Goal: Task Accomplishment & Management: Use online tool/utility

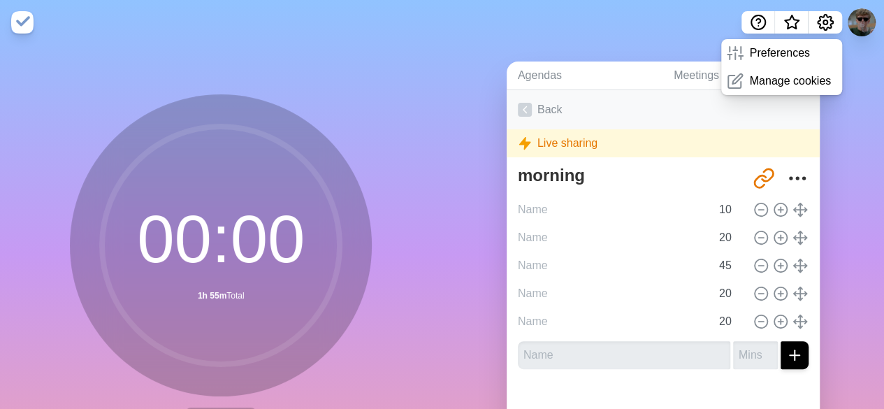
click at [527, 104] on link "Back" at bounding box center [663, 109] width 313 height 39
click at [542, 112] on link "Back" at bounding box center [663, 109] width 313 height 39
click at [533, 106] on link "Back" at bounding box center [663, 109] width 313 height 39
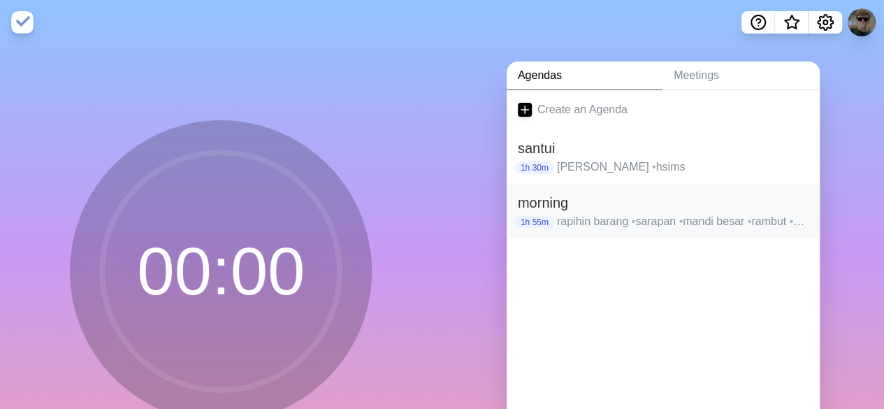
drag, startPoint x: 716, startPoint y: 145, endPoint x: 781, endPoint y: 222, distance: 100.8
click at [781, 222] on p "rapihin barang • [GEOGRAPHIC_DATA] • mandi besar • rambut • white clothes check" at bounding box center [683, 221] width 252 height 17
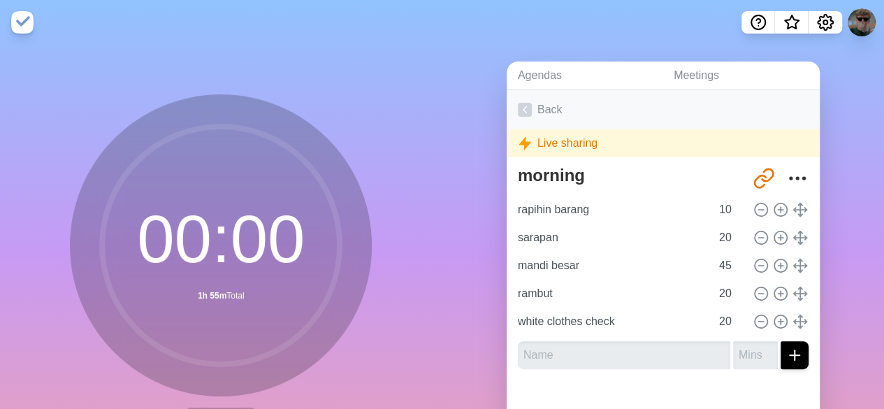
click at [535, 106] on link "Back" at bounding box center [663, 109] width 313 height 39
click at [528, 106] on link "Back" at bounding box center [663, 109] width 313 height 39
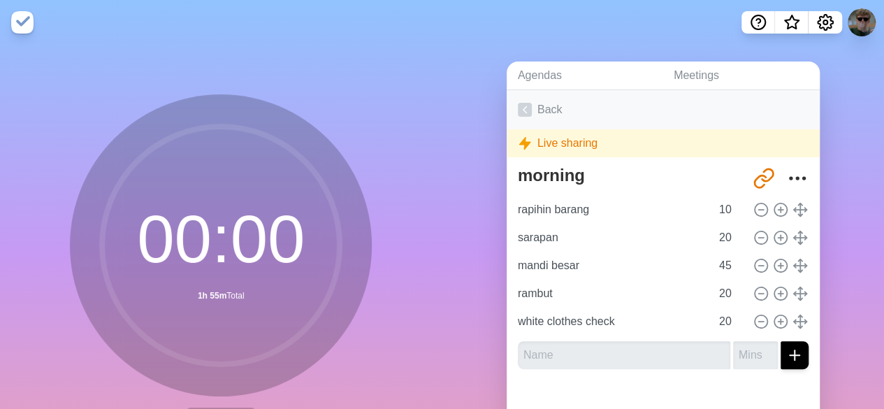
click at [528, 106] on link "Back" at bounding box center [663, 109] width 313 height 39
click at [526, 108] on link "Back" at bounding box center [663, 109] width 313 height 39
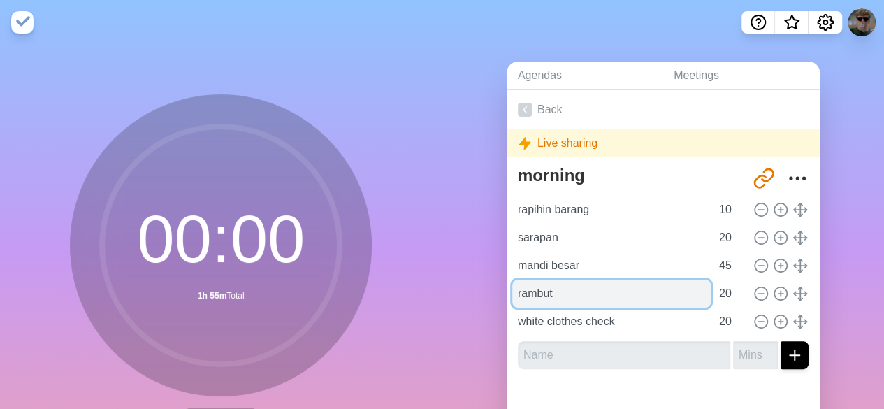
click at [609, 303] on input "rambut" at bounding box center [611, 294] width 198 height 28
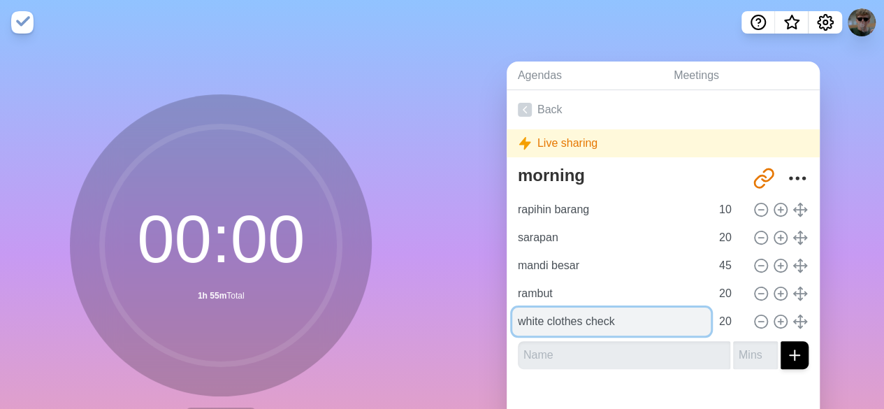
click at [618, 332] on input "white clothes check" at bounding box center [611, 322] width 198 height 28
drag, startPoint x: 618, startPoint y: 332, endPoint x: 506, endPoint y: 326, distance: 112.0
click at [512, 326] on input "white clothes check" at bounding box center [611, 322] width 198 height 28
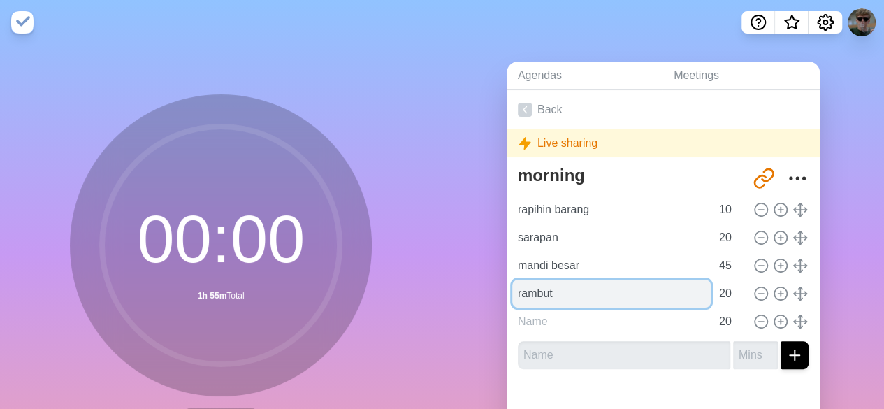
click at [563, 293] on input "rambut" at bounding box center [611, 294] width 198 height 28
type input "r"
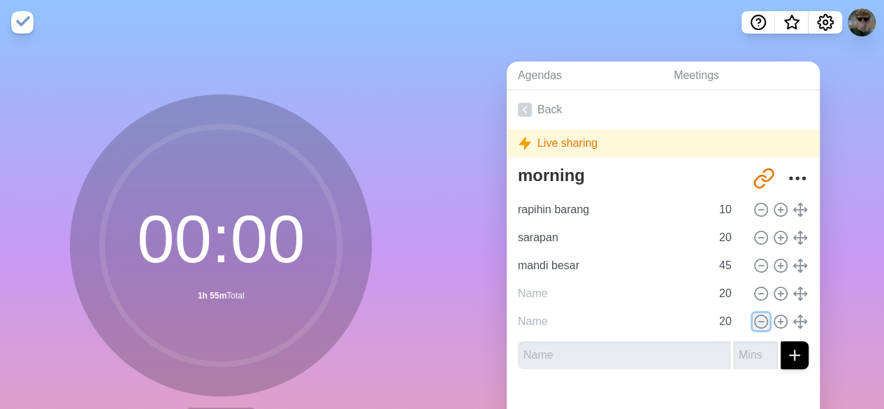
click at [755, 326] on circle at bounding box center [761, 321] width 13 height 13
click at [753, 214] on icon at bounding box center [760, 209] width 15 height 15
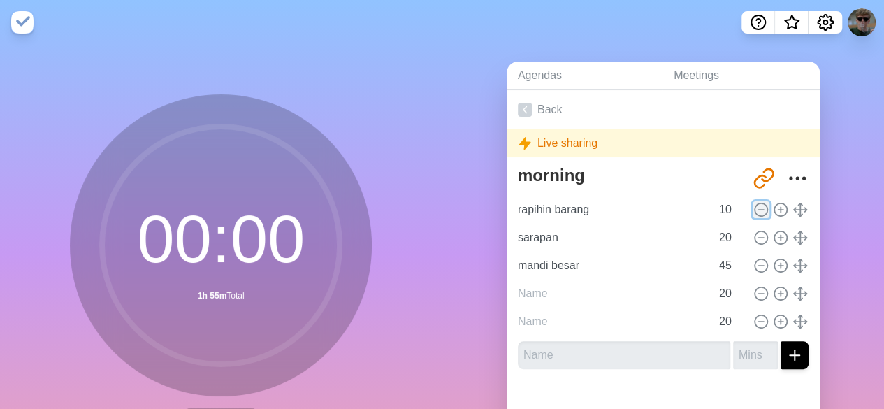
click at [753, 214] on icon at bounding box center [760, 209] width 15 height 15
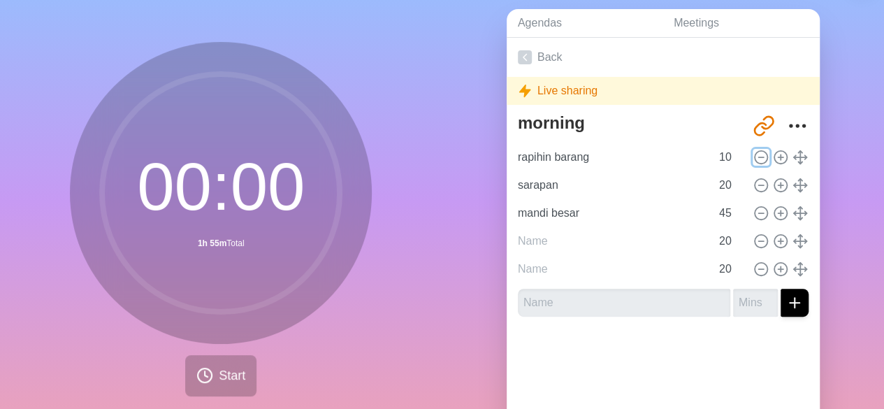
scroll to position [59, 0]
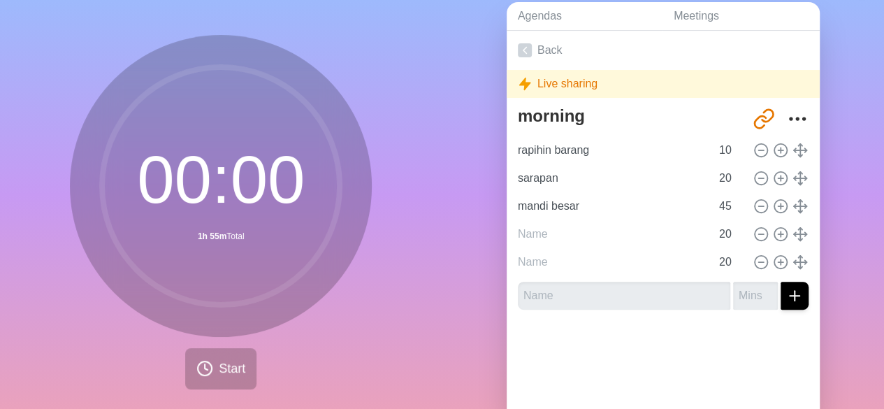
click at [841, 215] on div "Agendas Meetings Back Live sharing morning http://timeblocks.co/-OXk6f0K5DnMe9p…" at bounding box center [663, 217] width 442 height 464
click at [753, 263] on icon at bounding box center [760, 261] width 15 height 15
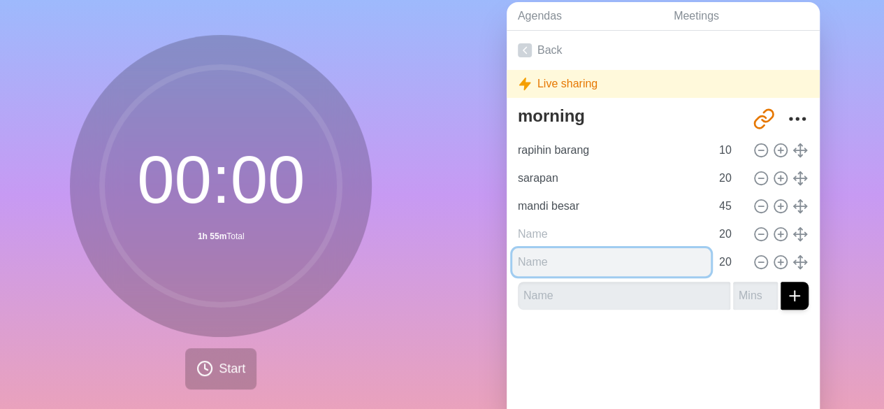
click at [668, 263] on input "text" at bounding box center [611, 262] width 198 height 28
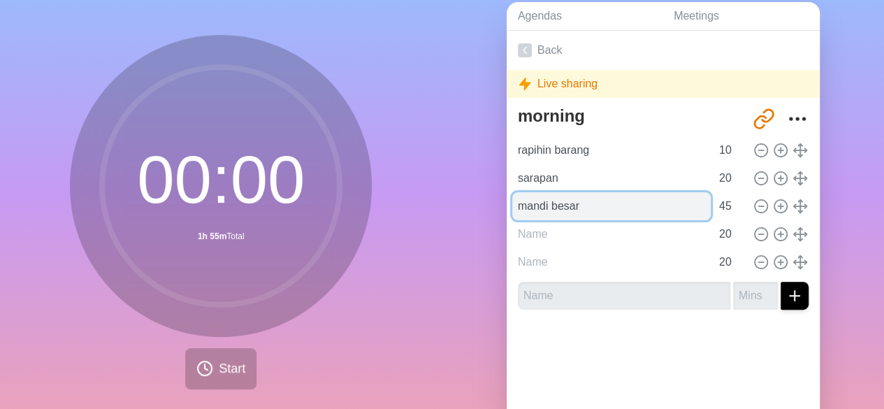
click at [629, 194] on input "mandi besar" at bounding box center [611, 206] width 198 height 28
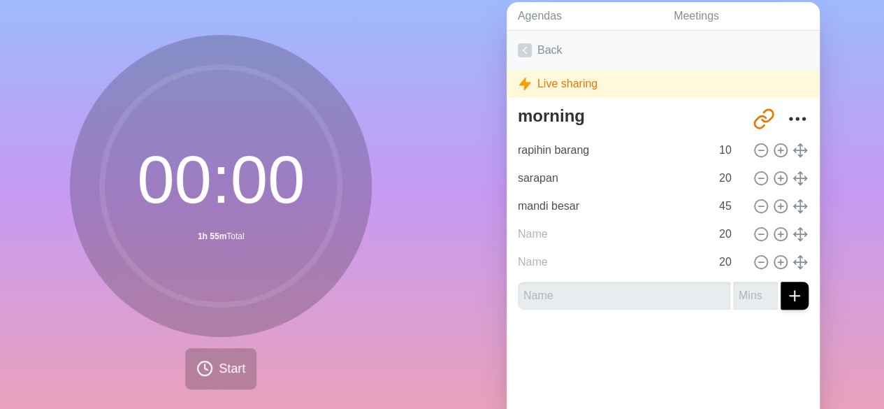
click at [512, 51] on link "Back" at bounding box center [663, 50] width 313 height 39
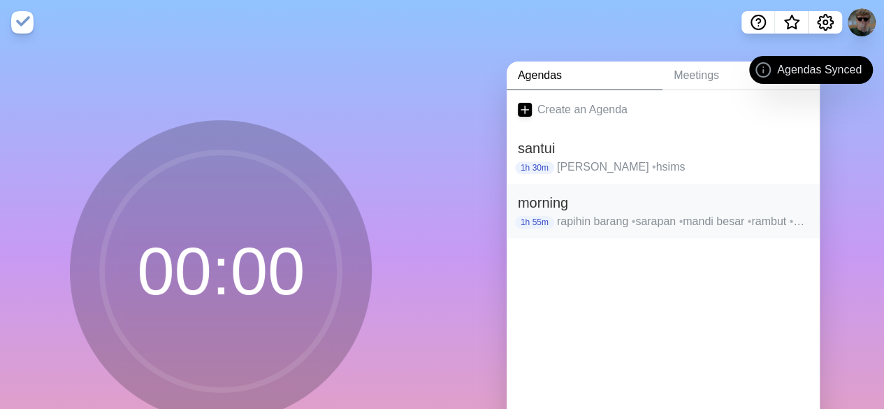
click at [554, 195] on h2 "morning" at bounding box center [663, 202] width 291 height 21
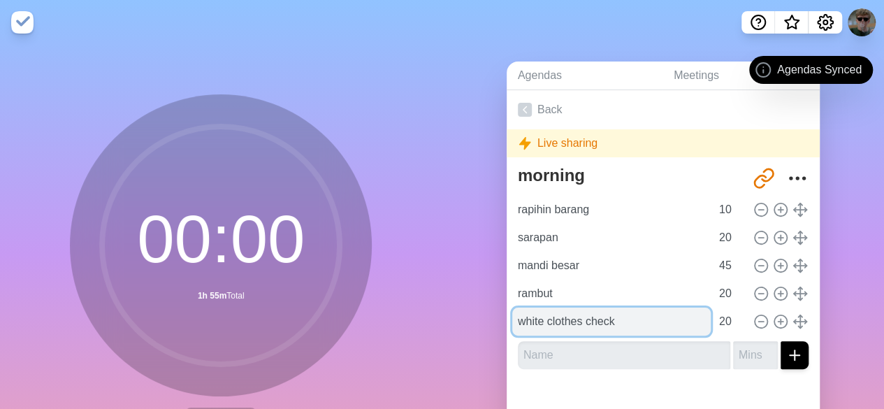
click at [572, 323] on input "white clothes check" at bounding box center [611, 322] width 198 height 28
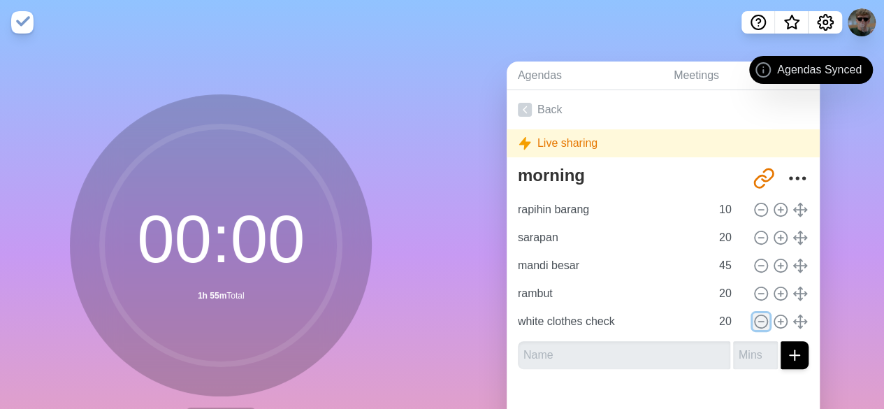
click at [755, 317] on circle at bounding box center [761, 321] width 13 height 13
click at [758, 294] on line at bounding box center [760, 294] width 5 height 0
click at [531, 115] on link "Back" at bounding box center [663, 109] width 313 height 39
click at [525, 113] on icon at bounding box center [525, 110] width 14 height 14
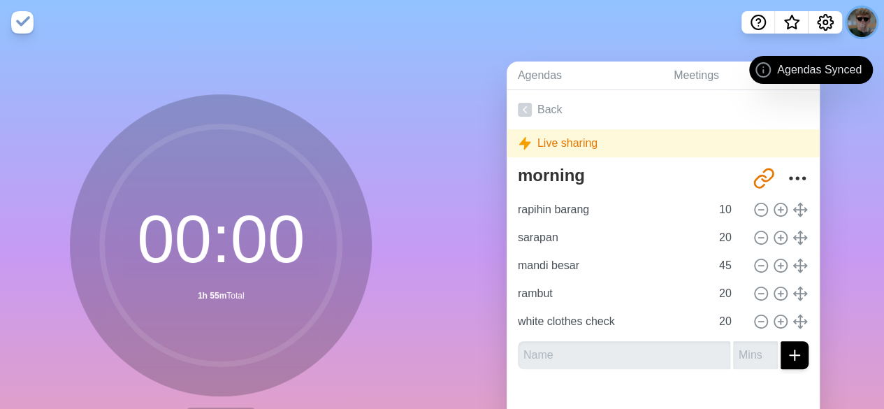
click at [852, 22] on button at bounding box center [861, 22] width 29 height 29
click at [854, 29] on button at bounding box center [861, 22] width 29 height 29
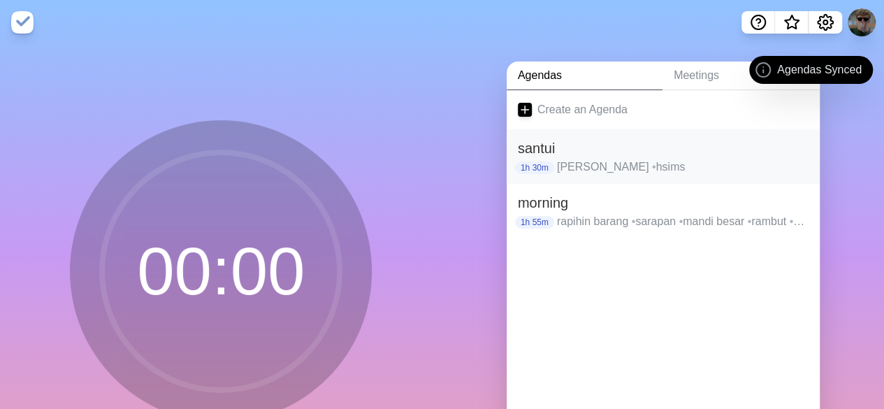
click at [677, 154] on h2 "santui" at bounding box center [663, 148] width 291 height 21
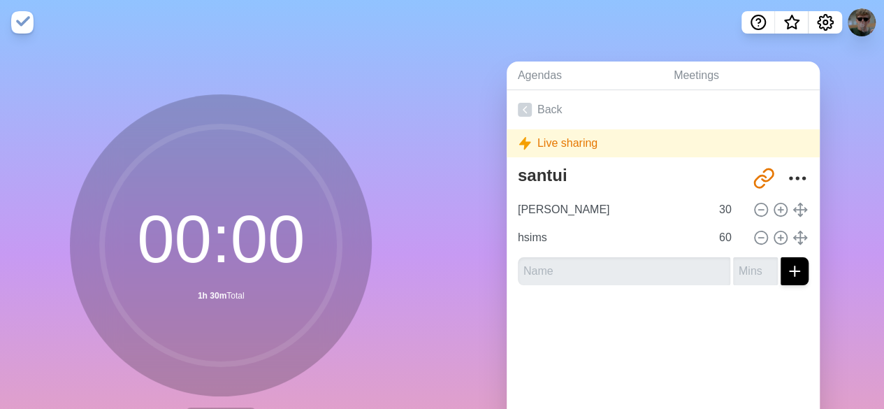
click at [776, 150] on div "Live sharing" at bounding box center [663, 143] width 313 height 28
click at [796, 178] on circle "More" at bounding box center [797, 178] width 2 height 2
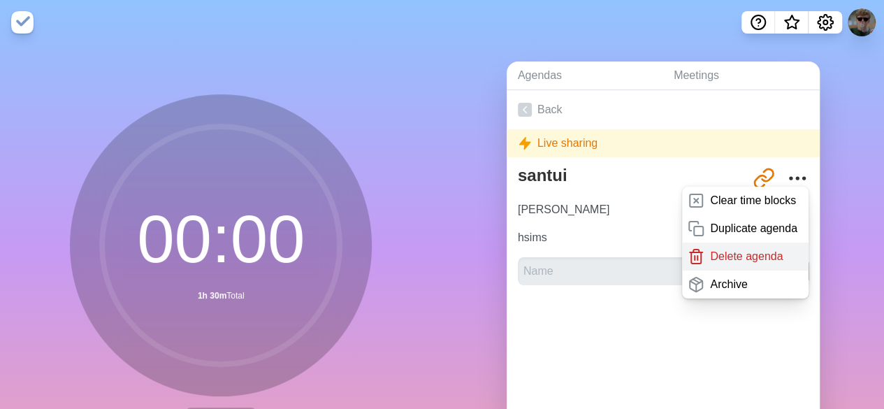
click at [728, 263] on p "Delete agenda" at bounding box center [746, 256] width 73 height 17
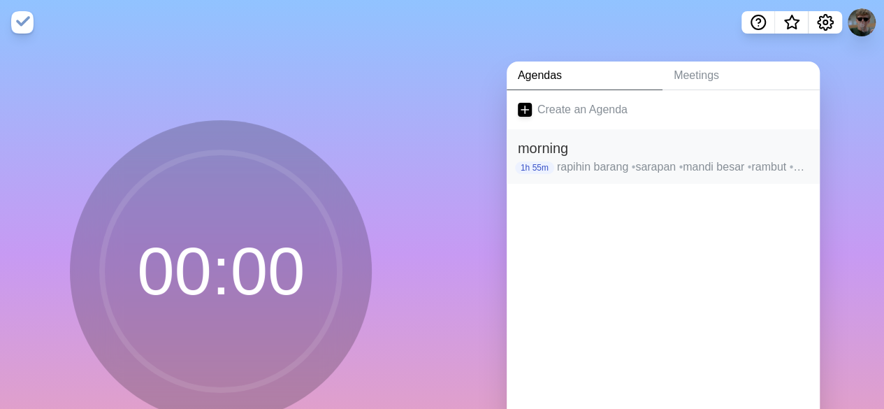
click at [632, 168] on span "•" at bounding box center [634, 167] width 4 height 12
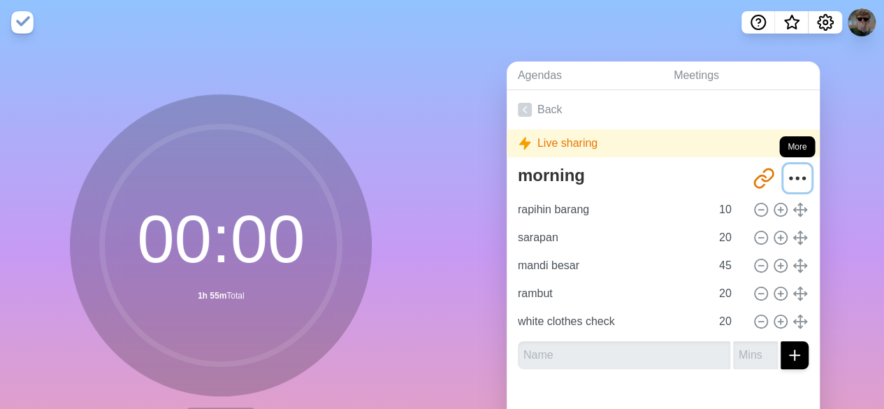
click at [786, 180] on icon "More" at bounding box center [797, 178] width 22 height 22
click at [787, 180] on icon "More" at bounding box center [797, 178] width 22 height 22
click at [786, 177] on icon "More" at bounding box center [797, 178] width 22 height 22
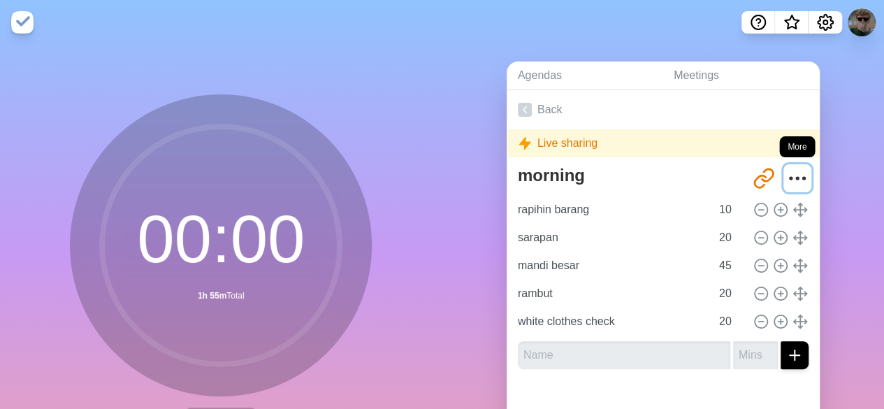
click at [786, 177] on icon "More" at bounding box center [797, 178] width 22 height 22
click at [528, 107] on link "Back" at bounding box center [663, 109] width 313 height 39
click at [526, 107] on link "Back" at bounding box center [663, 109] width 313 height 39
click at [876, 24] on nav at bounding box center [442, 22] width 884 height 45
click at [862, 29] on button at bounding box center [861, 22] width 29 height 29
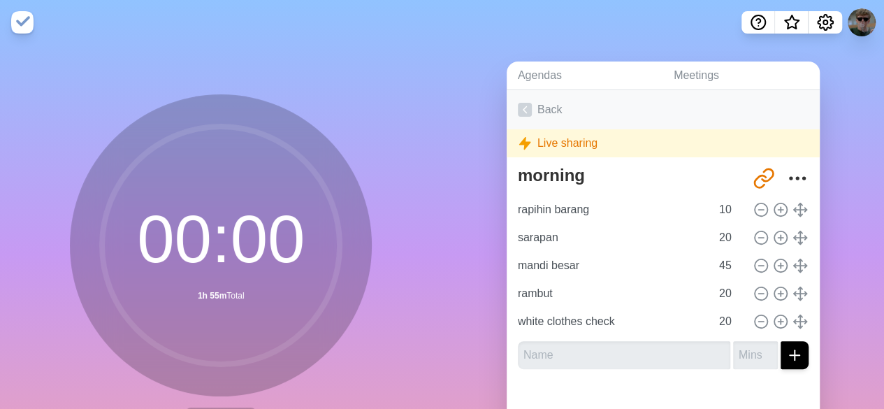
click at [516, 96] on link "Back" at bounding box center [663, 109] width 313 height 39
click at [530, 73] on link "Agendas" at bounding box center [585, 76] width 156 height 29
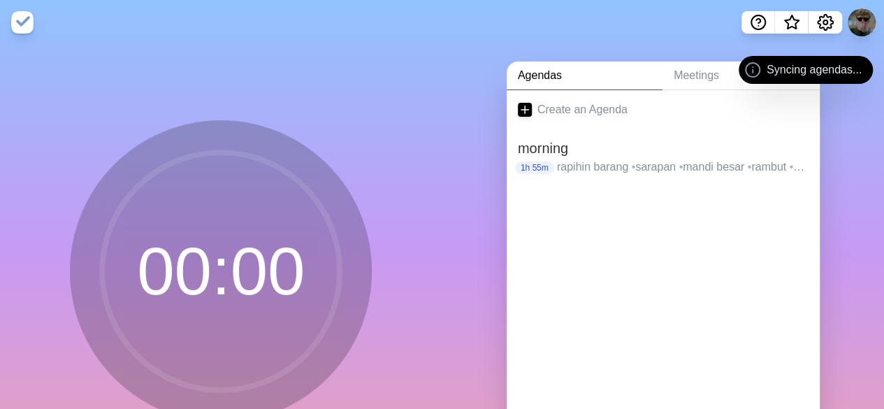
click at [622, 151] on h2 "morning" at bounding box center [663, 148] width 291 height 21
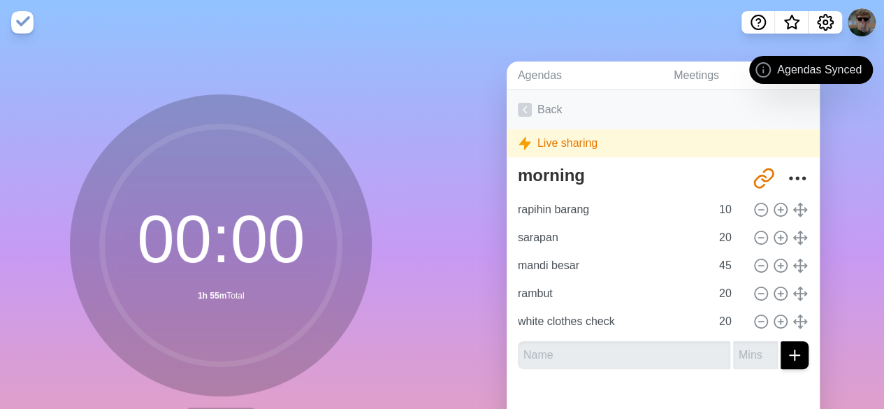
click at [538, 110] on link "Back" at bounding box center [663, 109] width 313 height 39
click at [526, 106] on icon at bounding box center [525, 110] width 14 height 14
click at [847, 28] on div at bounding box center [807, 22] width 131 height 22
click at [868, 14] on button at bounding box center [861, 22] width 29 height 29
click at [853, 29] on button at bounding box center [861, 22] width 29 height 29
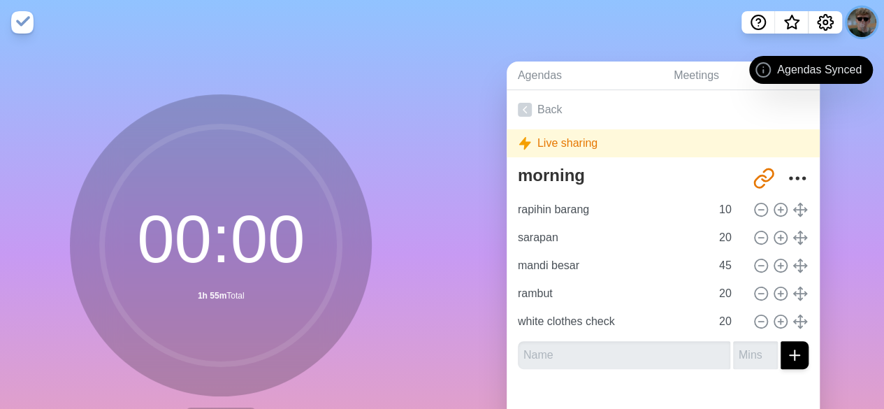
click at [853, 29] on button at bounding box center [861, 22] width 29 height 29
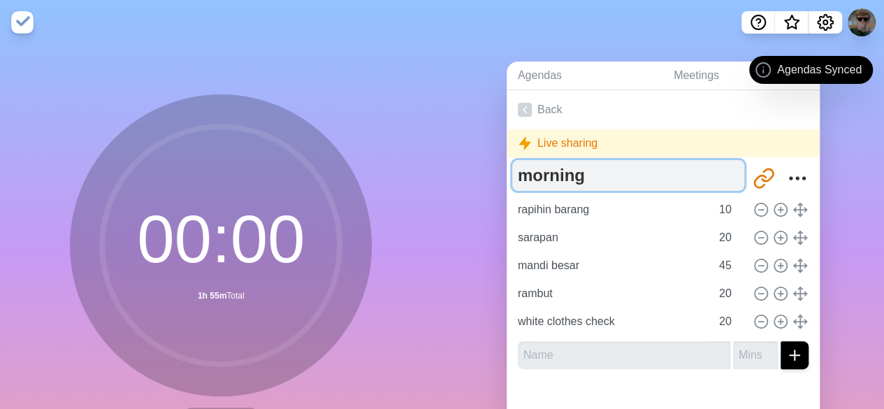
click at [665, 185] on textarea "morning" at bounding box center [628, 175] width 232 height 31
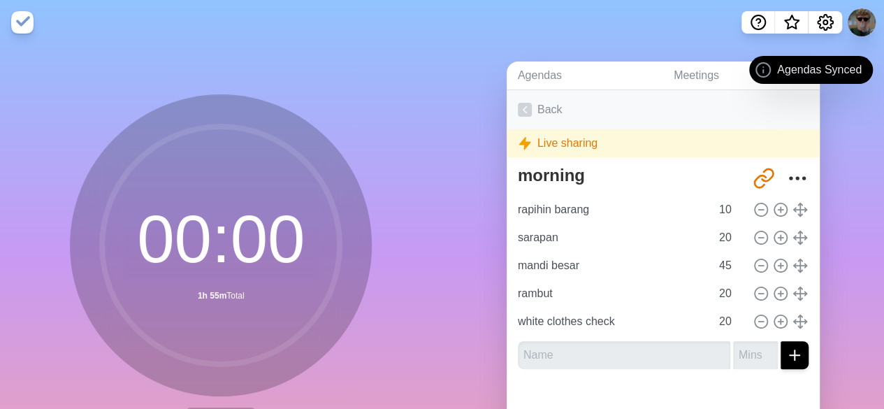
click at [523, 104] on icon at bounding box center [525, 110] width 14 height 14
click at [783, 189] on button "More" at bounding box center [797, 178] width 28 height 28
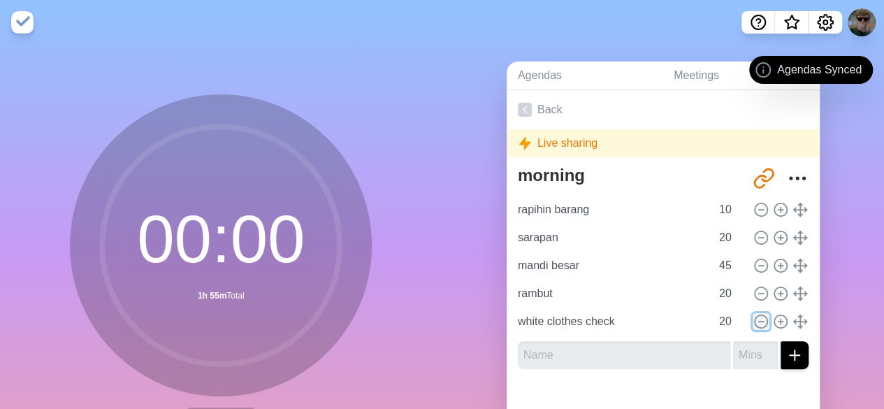
click at [753, 322] on icon at bounding box center [760, 321] width 15 height 15
click at [753, 295] on icon at bounding box center [760, 293] width 15 height 15
click at [753, 185] on icon "Share link" at bounding box center [764, 178] width 22 height 22
click at [865, 23] on button at bounding box center [861, 22] width 29 height 29
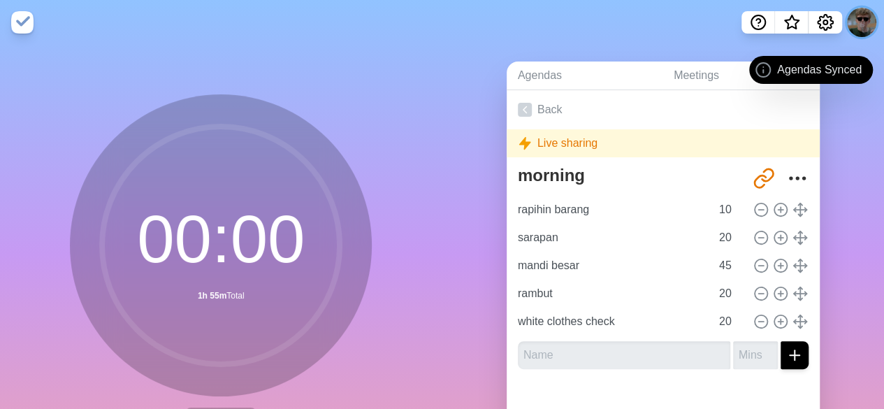
click at [865, 23] on button at bounding box center [861, 22] width 29 height 29
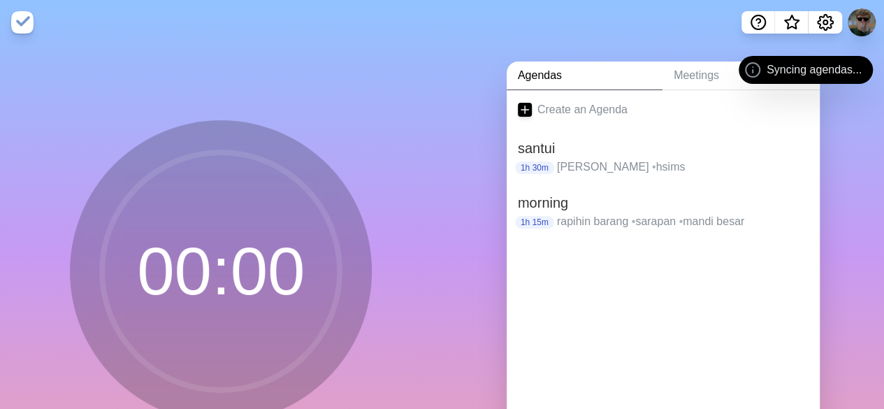
click at [15, 26] on img at bounding box center [22, 22] width 22 height 22
click at [602, 155] on h2 "santui" at bounding box center [663, 148] width 291 height 21
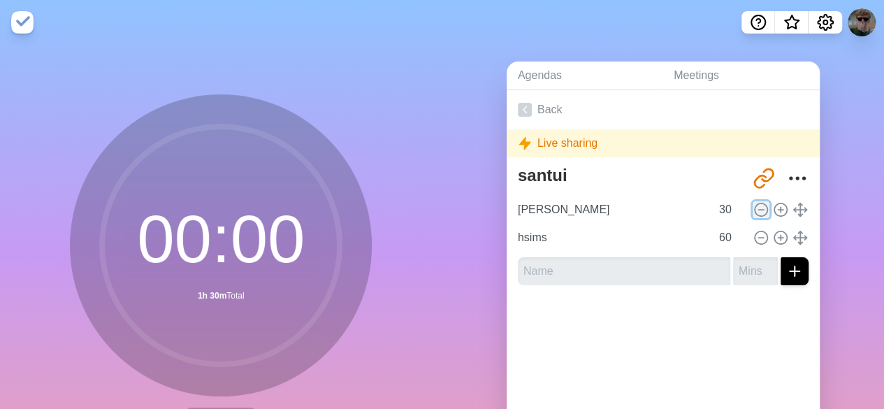
click at [755, 210] on circle at bounding box center [761, 209] width 13 height 13
type input "hsims"
type input "60"
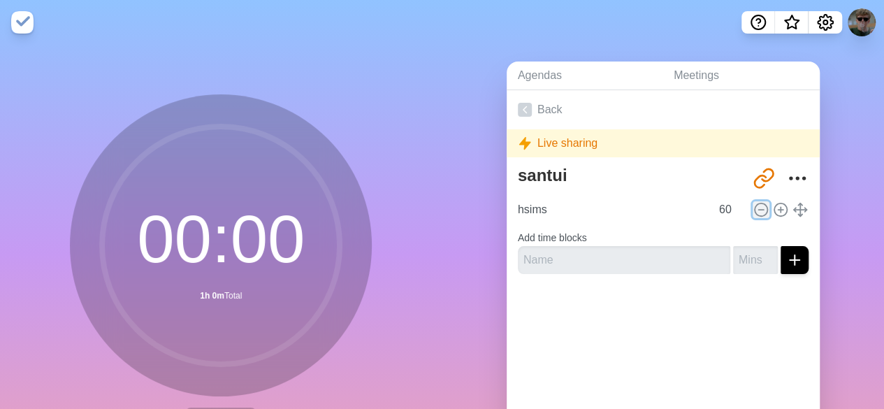
click at [755, 210] on circle at bounding box center [761, 209] width 13 height 13
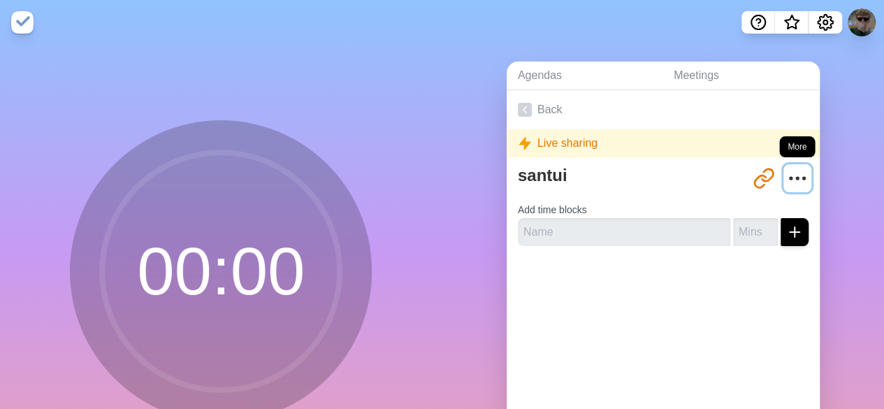
click at [786, 174] on icon "More" at bounding box center [797, 178] width 22 height 22
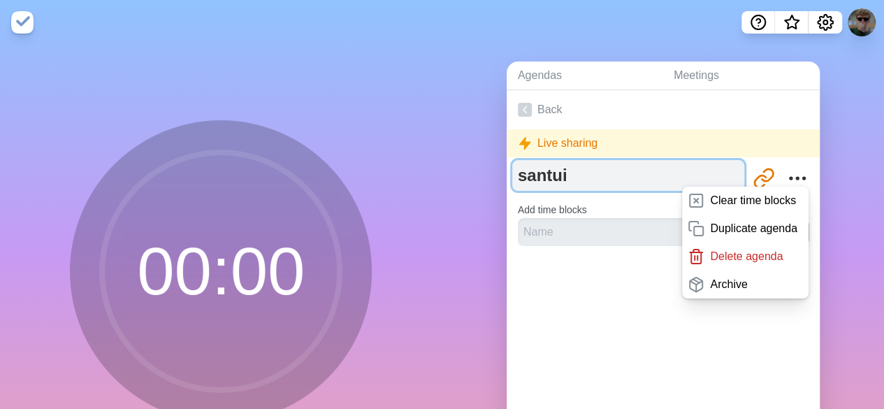
click at [640, 171] on textarea "santui" at bounding box center [628, 175] width 232 height 31
type textarea "s"
type textarea "r"
type textarea "p"
type textarea "organisations"
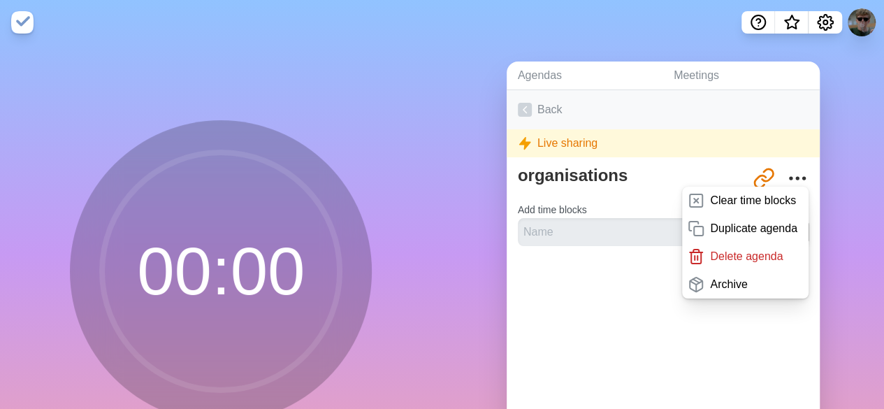
click at [524, 109] on icon at bounding box center [525, 110] width 14 height 14
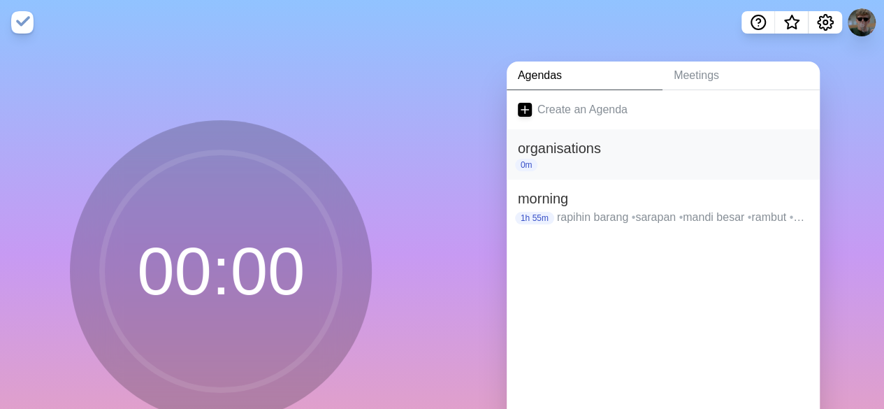
click at [580, 154] on h2 "organisations" at bounding box center [663, 148] width 291 height 21
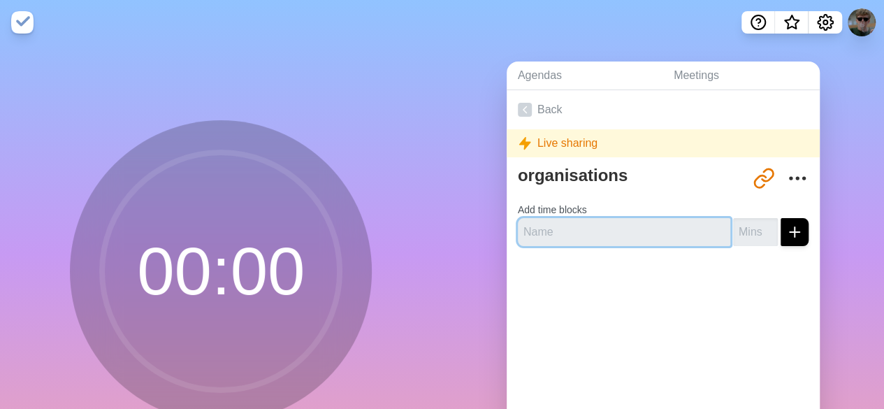
click at [682, 229] on input "text" at bounding box center [624, 232] width 212 height 28
type input "f"
type input "sinematografi ui"
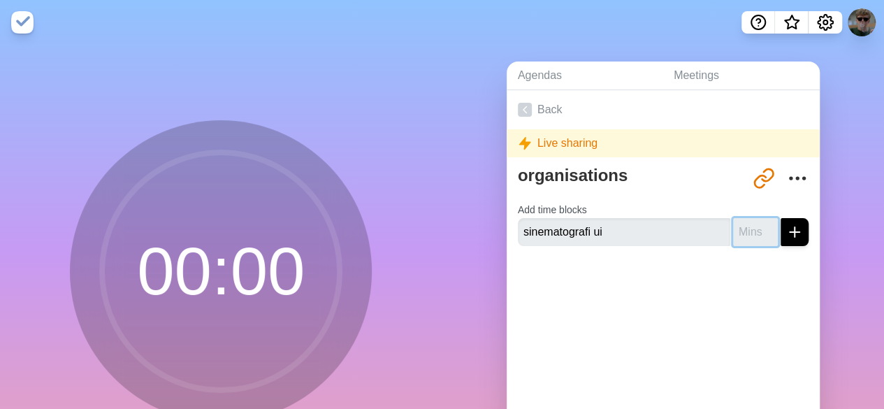
click at [739, 236] on input "number" at bounding box center [755, 232] width 45 height 28
type input "20"
click at [773, 268] on div at bounding box center [663, 285] width 313 height 56
click at [781, 242] on button "submit" at bounding box center [795, 232] width 28 height 28
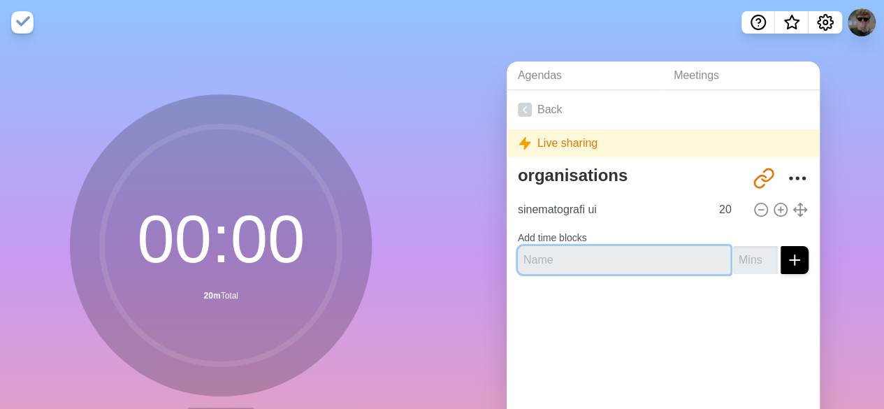
click at [581, 257] on input "text" at bounding box center [624, 260] width 212 height 28
type input "fibic"
click at [733, 256] on input "number" at bounding box center [755, 260] width 45 height 28
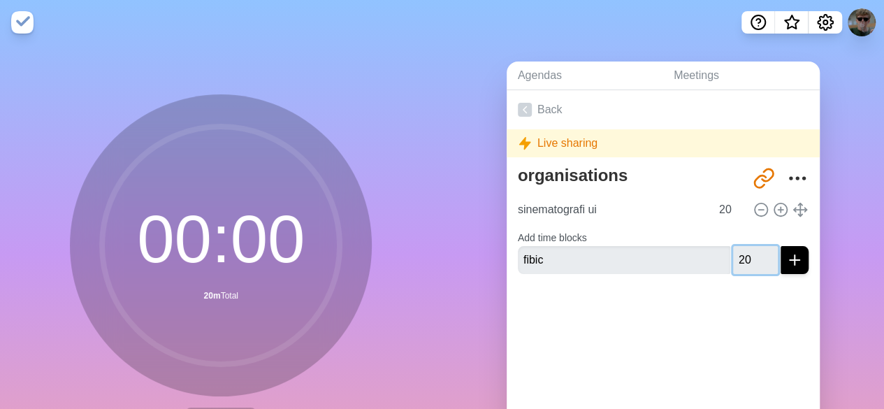
type input "20"
click at [786, 263] on icon "submit" at bounding box center [794, 260] width 17 height 17
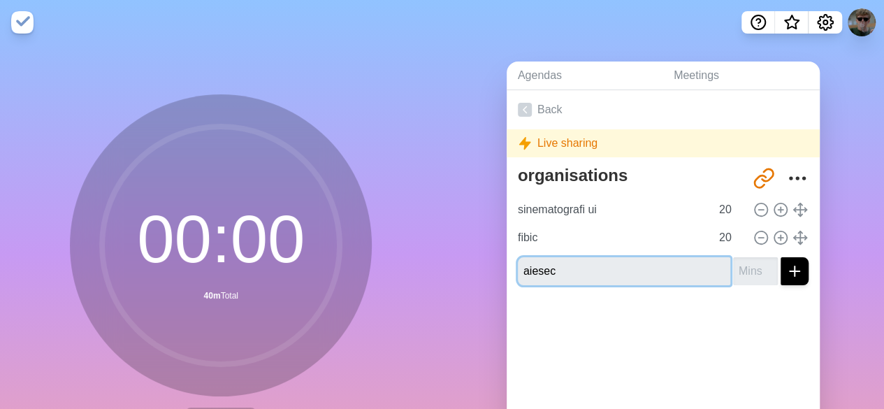
type input "aiesec"
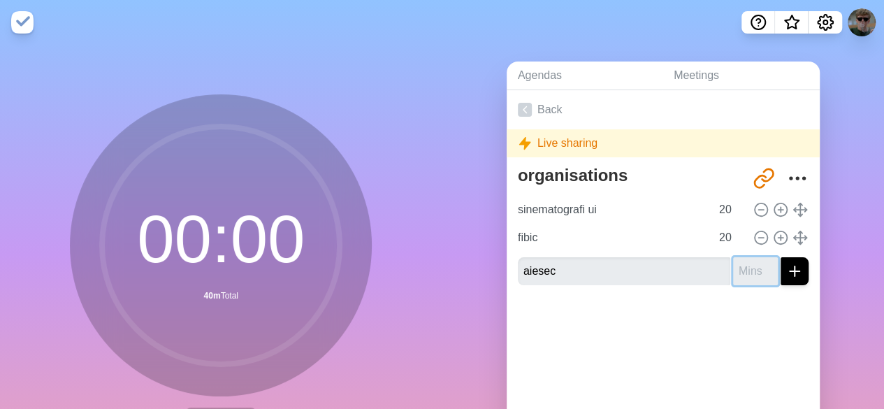
click at [733, 266] on input "number" at bounding box center [755, 271] width 45 height 28
type input "20"
click at [696, 317] on div at bounding box center [663, 324] width 313 height 56
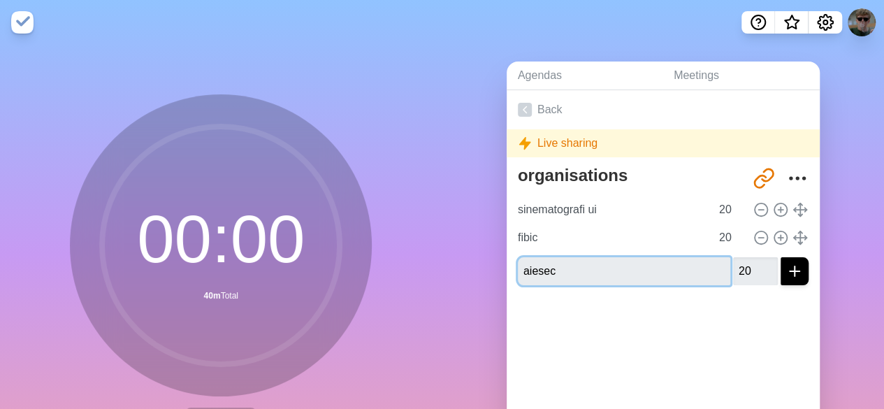
click at [675, 276] on input "aiesec" at bounding box center [624, 271] width 212 height 28
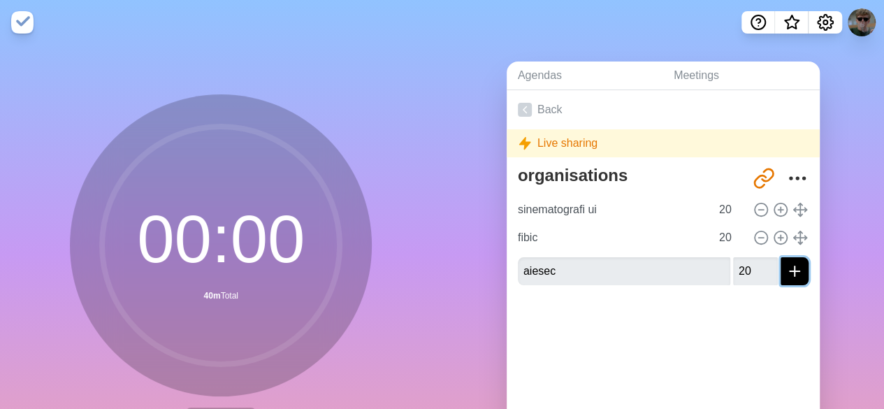
click at [786, 263] on icon "submit" at bounding box center [794, 271] width 17 height 17
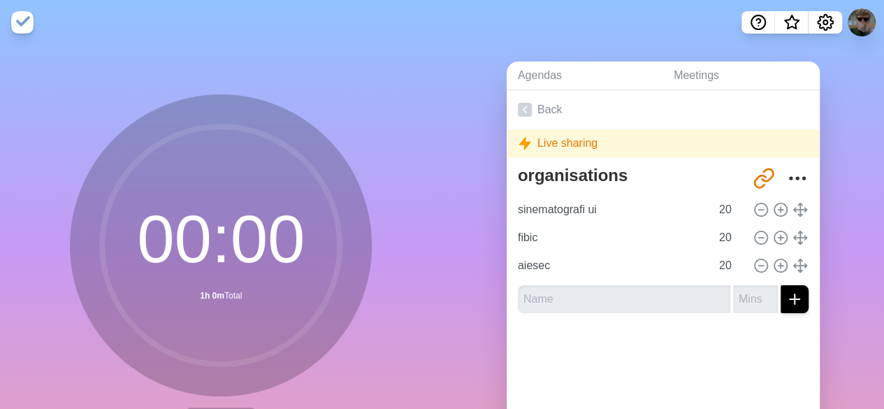
click at [731, 380] on div "Back Live sharing organisations [URL][DOMAIN_NAME] sinematografi ui 20 fibic 20…" at bounding box center [663, 285] width 313 height 391
drag, startPoint x: 781, startPoint y: 272, endPoint x: 780, endPoint y: 229, distance: 42.7
click at [780, 229] on div "sinematografi ui 20 fibic 20 aiesec 20" at bounding box center [663, 238] width 291 height 84
click at [791, 271] on div at bounding box center [779, 265] width 59 height 17
type input "aiesec"
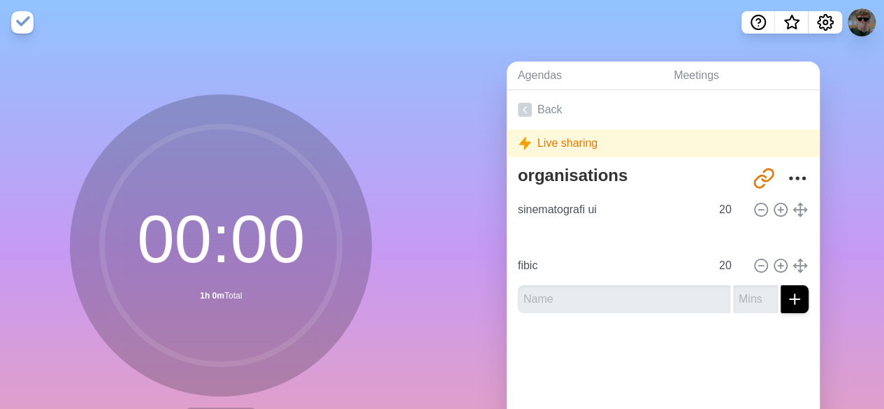
type input "fibic"
